Goal: Information Seeking & Learning: Learn about a topic

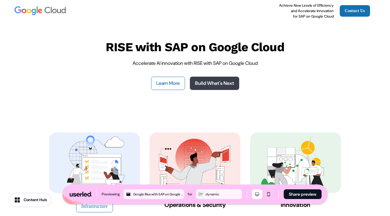
click at [214, 82] on link "Build What's Next" at bounding box center [214, 83] width 49 height 13
click at [170, 81] on link "Learn More" at bounding box center [168, 83] width 34 height 13
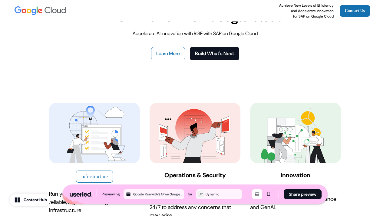
scroll to position [27, 0]
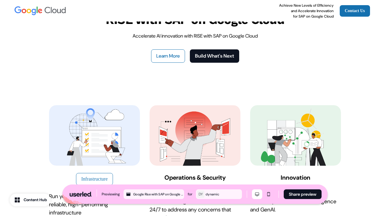
click at [22, 41] on div "RISE with SAP on Google Cloud Accelerate AI innovation with RISE with SAP on Go…" at bounding box center [195, 37] width 390 height 87
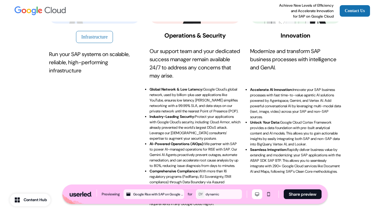
scroll to position [170, 0]
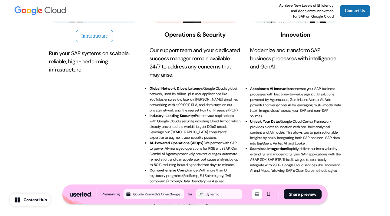
click at [100, 31] on button "Infrastructure" at bounding box center [94, 36] width 37 height 12
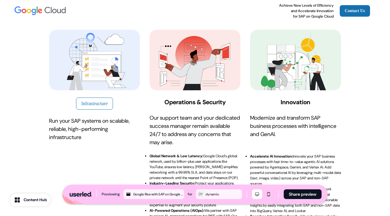
scroll to position [103, 0]
click at [97, 100] on button "Infrastructure" at bounding box center [94, 103] width 37 height 12
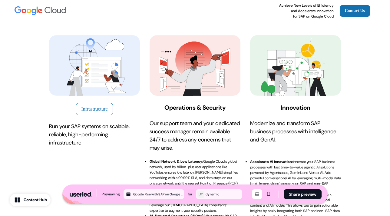
scroll to position [97, 0]
click at [102, 107] on button "Infrastructure" at bounding box center [94, 109] width 37 height 12
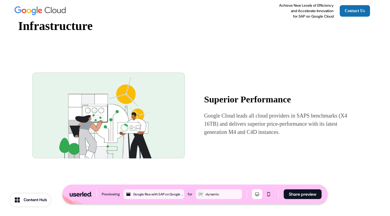
scroll to position [412, 0]
click at [133, 67] on div "Superior Performance Google Cloud leads all cloud providers in SAPS benchmarks …" at bounding box center [194, 114] width 339 height 131
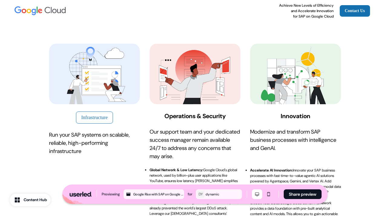
scroll to position [89, 0]
click at [14, 65] on div "Infrastructure Run your SAP systems on scalable, reliable, high-performing infr…" at bounding box center [195, 165] width 390 height 292
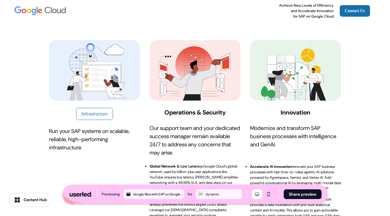
scroll to position [0, 0]
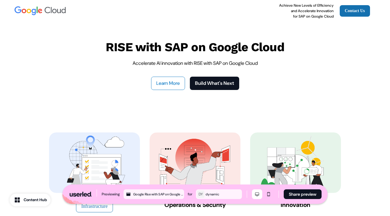
click at [162, 80] on link "Learn More" at bounding box center [168, 83] width 34 height 13
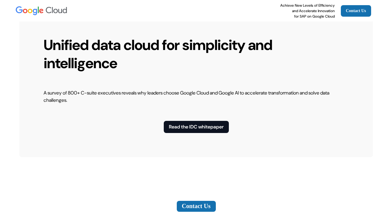
scroll to position [1898, 0]
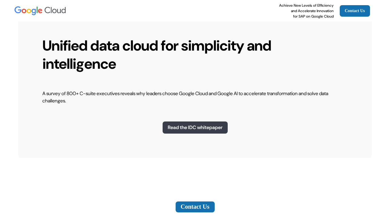
click at [207, 123] on button "Read the IDC whitepaper" at bounding box center [194, 127] width 65 height 12
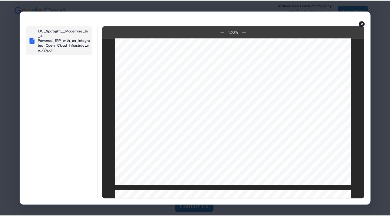
scroll to position [791, 0]
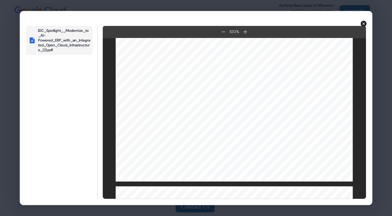
click at [362, 22] on icon "button" at bounding box center [364, 24] width 6 height 6
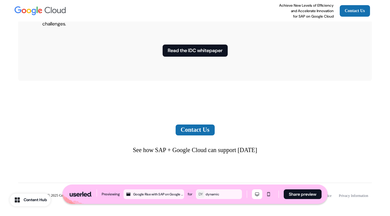
scroll to position [1982, 0]
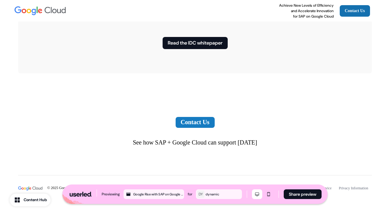
click at [186, 117] on link "Contact Us" at bounding box center [194, 122] width 39 height 11
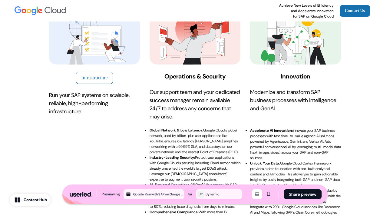
scroll to position [129, 0]
